Goal: Transaction & Acquisition: Purchase product/service

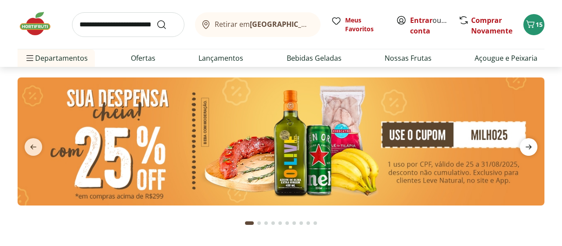
click at [533, 145] on icon "next" at bounding box center [529, 146] width 11 height 11
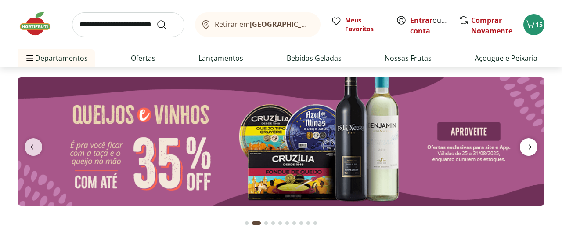
click at [533, 142] on icon "next" at bounding box center [529, 146] width 11 height 11
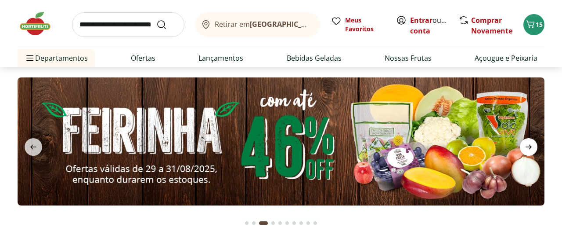
click at [533, 142] on icon "next" at bounding box center [529, 146] width 11 height 11
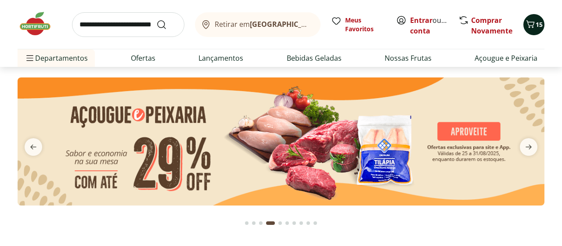
click at [533, 25] on icon "Carrinho" at bounding box center [531, 23] width 8 height 7
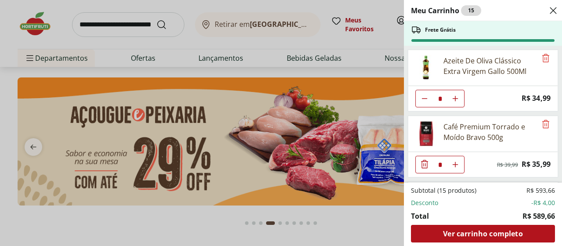
click at [493, 235] on span "Ver carrinho completo" at bounding box center [483, 233] width 80 height 7
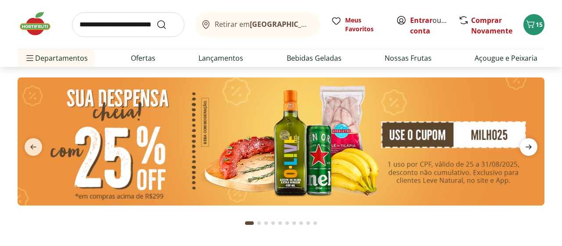
click at [531, 148] on icon "next" at bounding box center [529, 146] width 11 height 11
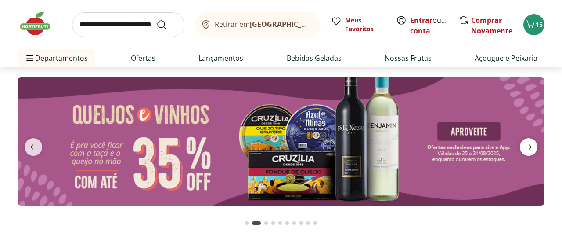
click at [531, 148] on icon "next" at bounding box center [529, 146] width 11 height 11
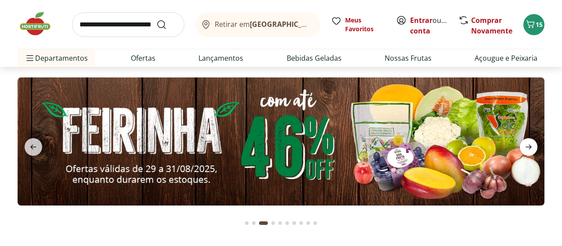
click at [531, 148] on icon "next" at bounding box center [529, 146] width 11 height 11
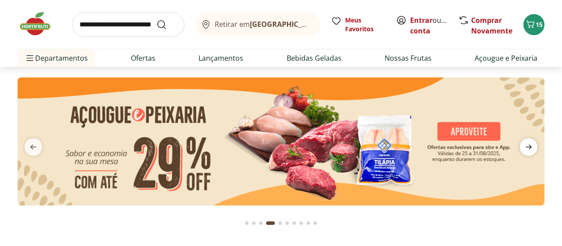
click at [531, 148] on icon "next" at bounding box center [529, 146] width 11 height 11
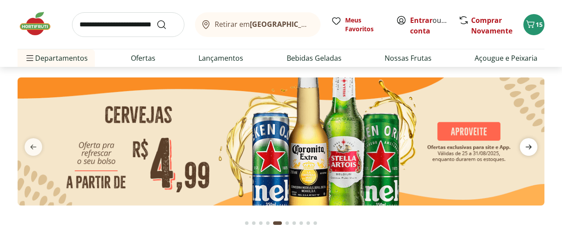
click at [531, 148] on icon "next" at bounding box center [529, 146] width 11 height 11
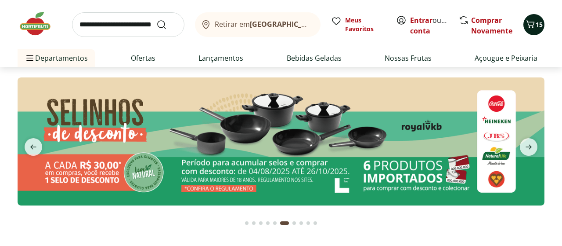
click at [536, 26] on icon "Carrinho" at bounding box center [530, 24] width 11 height 11
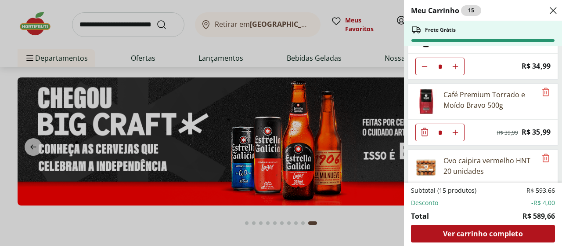
scroll to position [90, 0]
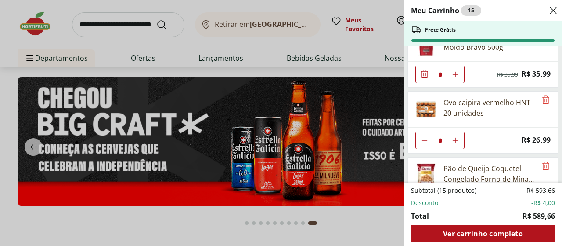
click at [225, 41] on div "Meu Carrinho 15 Frete Grátis Azeite De Oliva Clássico Extra Virgem Gallo 500Ml …" at bounding box center [281, 123] width 562 height 246
